Goal: Information Seeking & Learning: Find specific fact

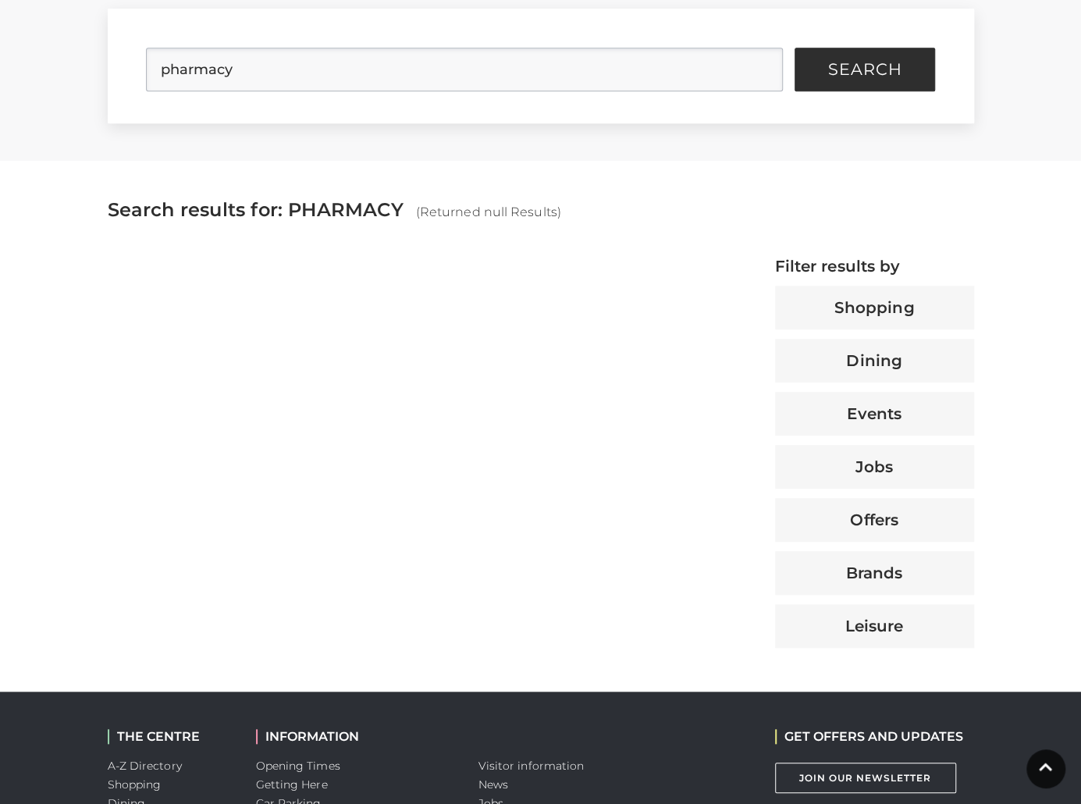
scroll to position [415, 0]
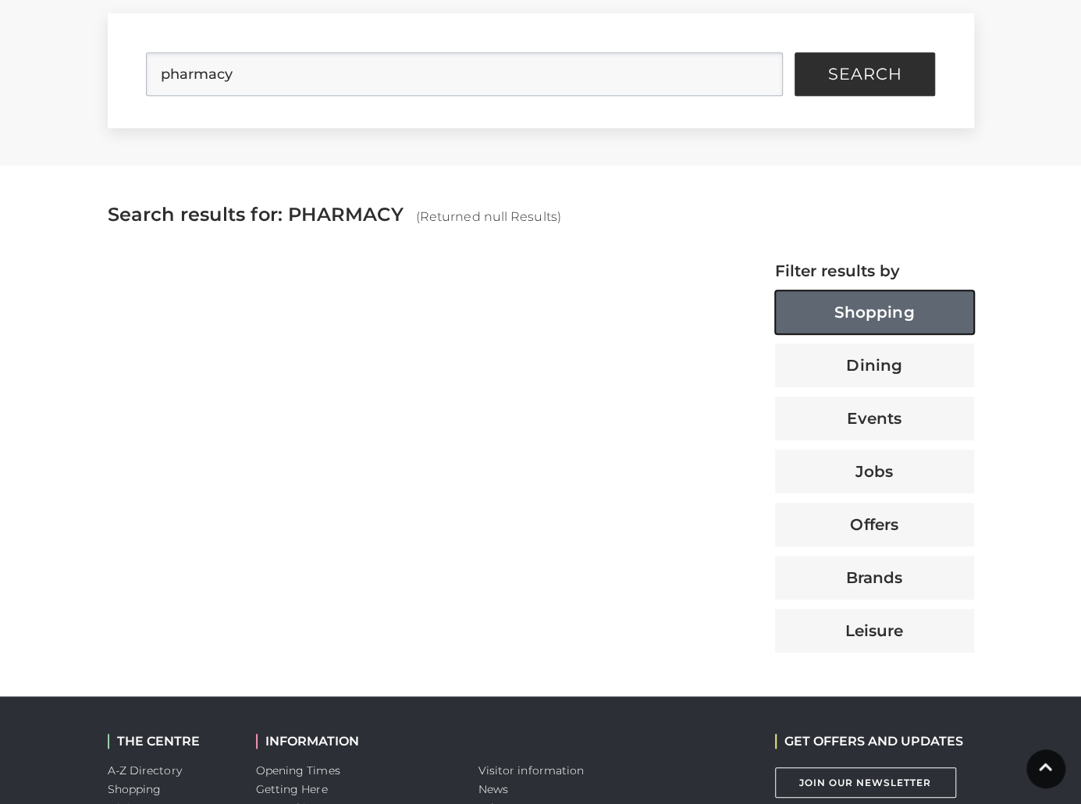
click at [869, 315] on button "Shopping" at bounding box center [874, 312] width 199 height 44
drag, startPoint x: 556, startPoint y: 58, endPoint x: 129, endPoint y: 99, distance: 429.0
click at [129, 99] on form "pharmacy Search" at bounding box center [541, 70] width 867 height 115
type input "ashwaganda"
click at [795, 52] on button "Search" at bounding box center [865, 74] width 141 height 44
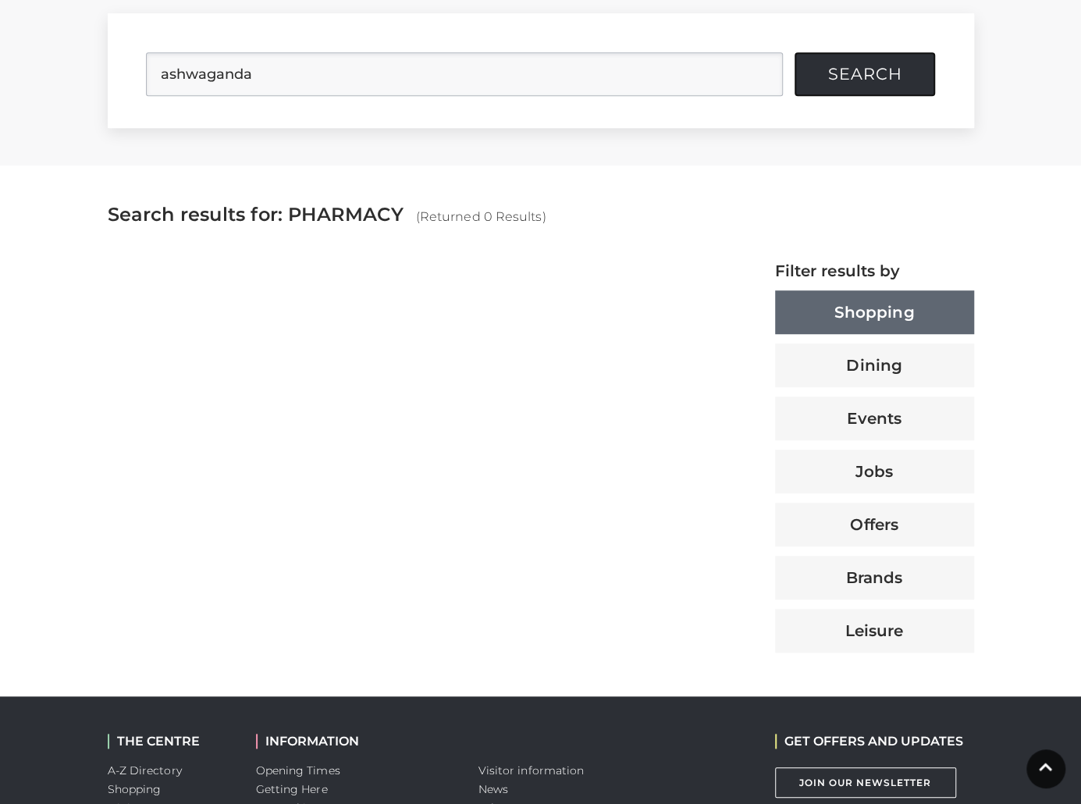
click at [895, 76] on span "Search" at bounding box center [865, 74] width 74 height 16
